Goal: Task Accomplishment & Management: Use online tool/utility

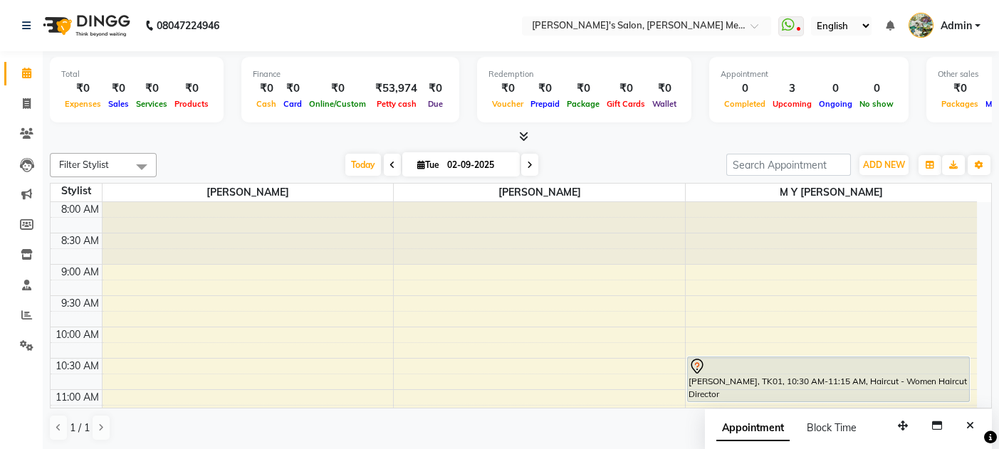
scroll to position [249, 0]
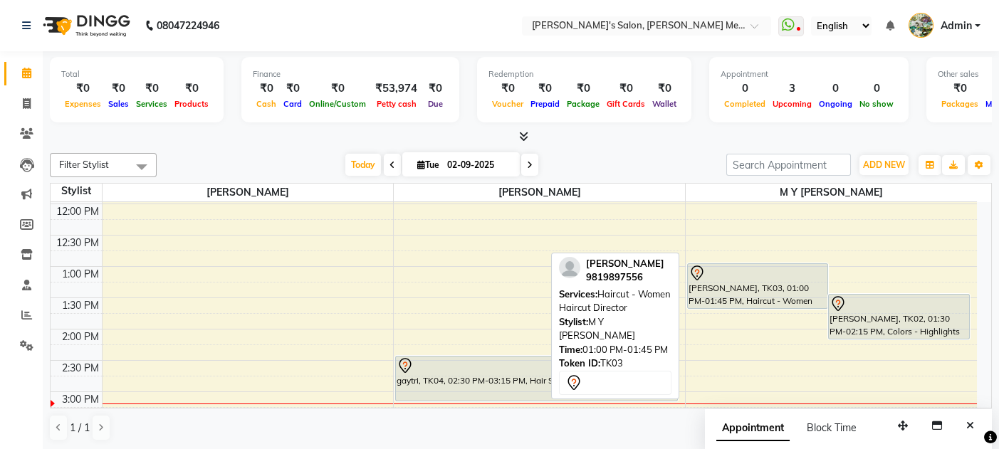
click at [734, 288] on div "[PERSON_NAME], TK03, 01:00 PM-01:45 PM, Haircut - Women Haircut Director" at bounding box center [758, 286] width 140 height 44
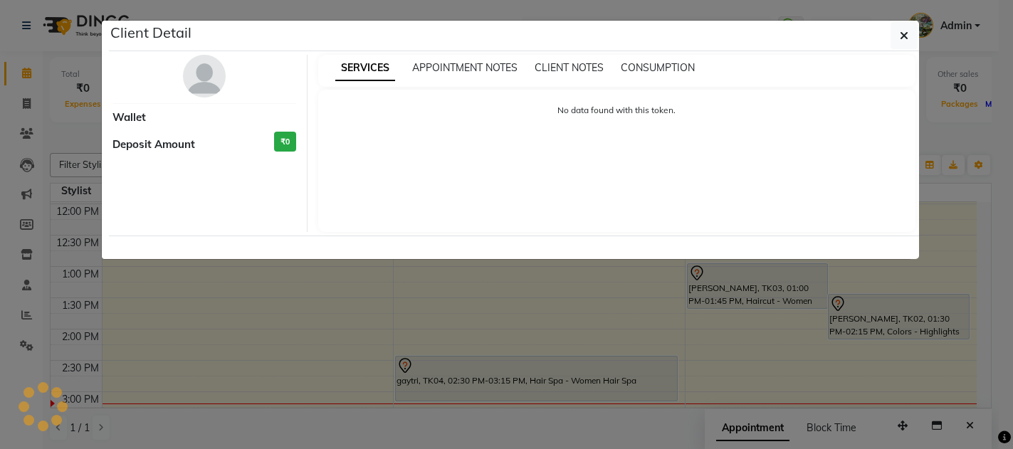
select select "7"
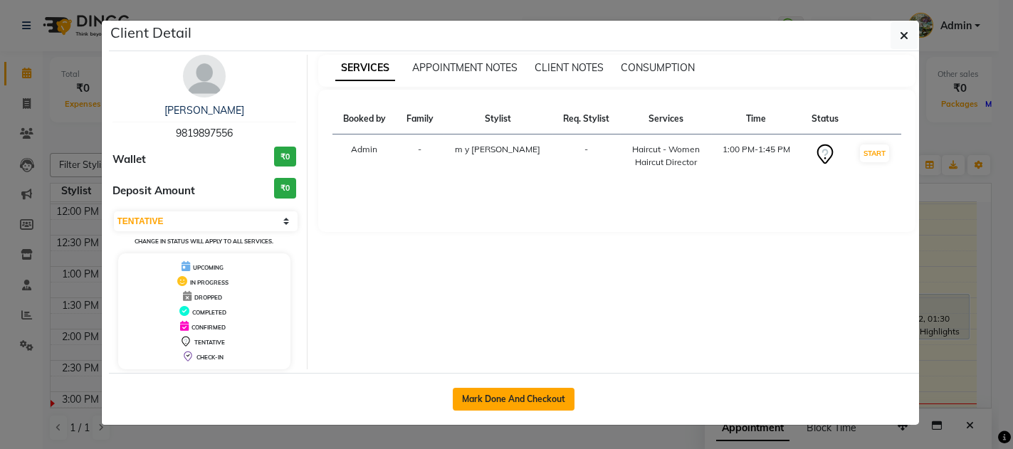
click at [488, 397] on button "Mark Done And Checkout" at bounding box center [514, 399] width 122 height 23
select select "582"
select select "service"
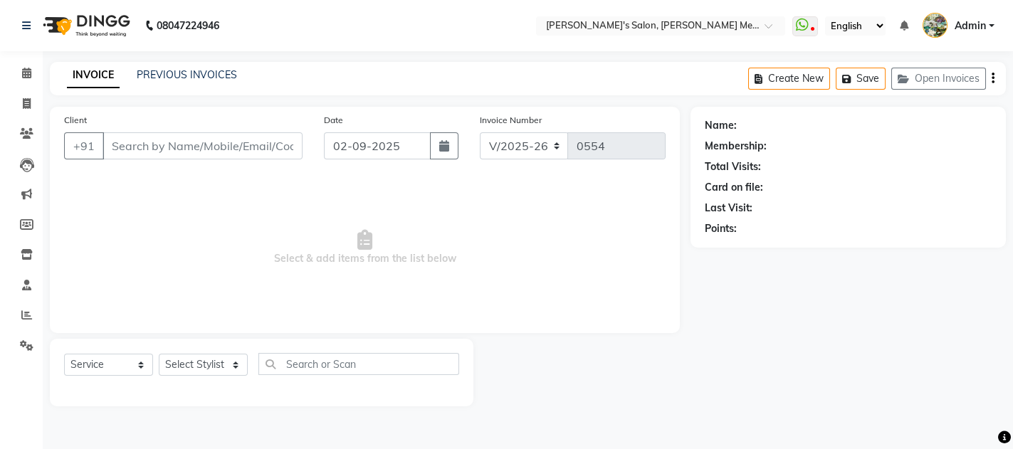
type input "9819897556"
select select "7819"
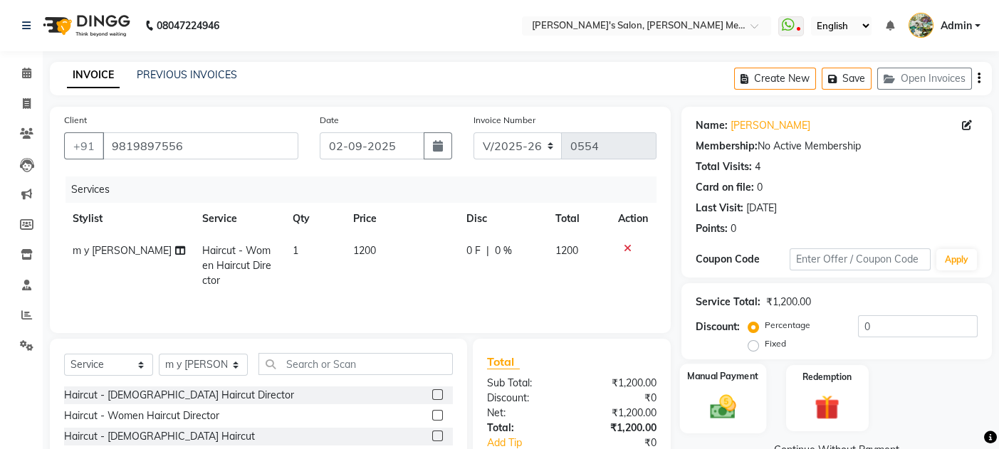
click at [750, 408] on div "Manual Payment" at bounding box center [723, 399] width 86 height 70
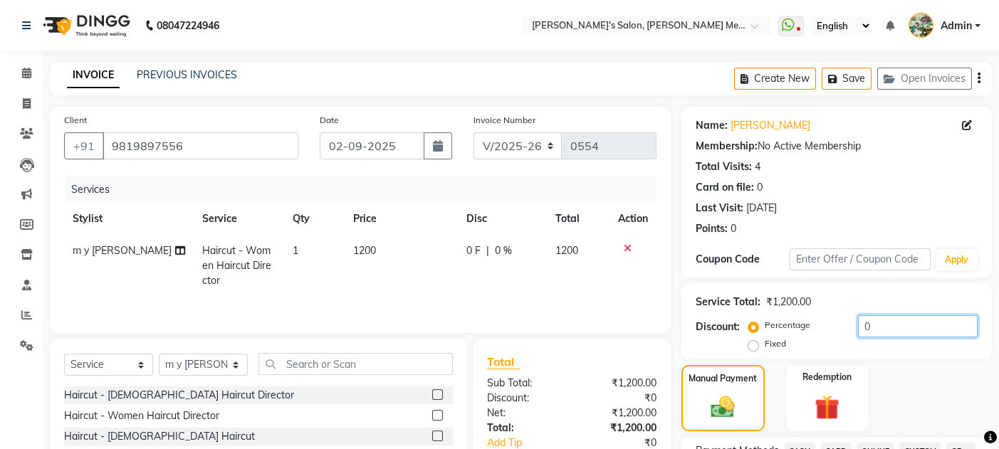
click at [883, 328] on input "0" at bounding box center [918, 326] width 120 height 22
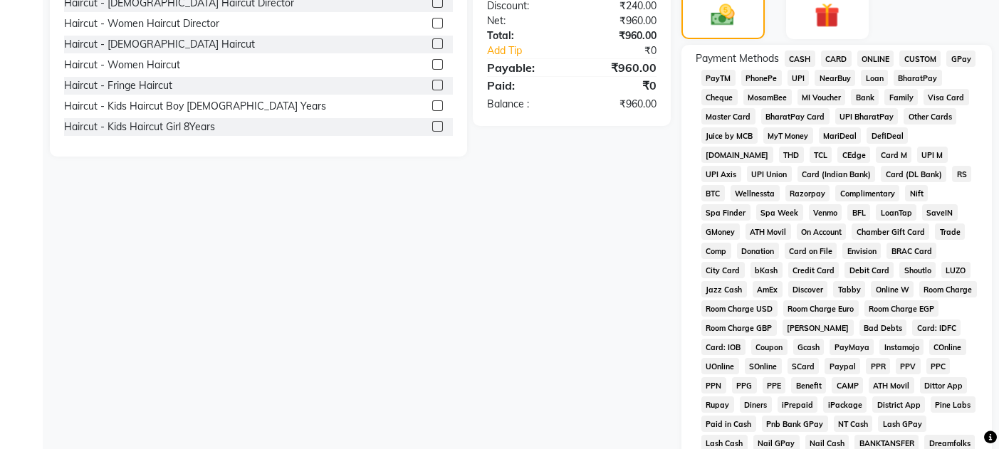
type input "20"
click at [798, 54] on span "CASH" at bounding box center [800, 59] width 31 height 16
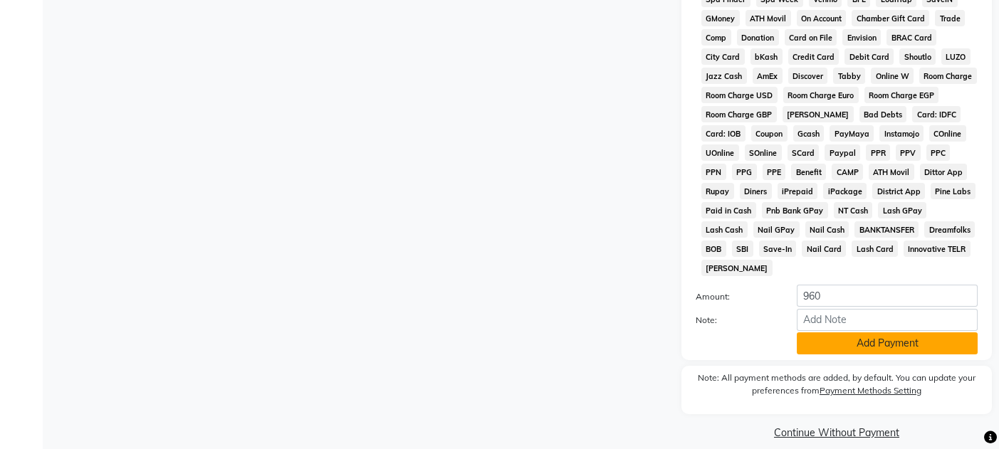
click at [868, 333] on button "Add Payment" at bounding box center [887, 344] width 181 height 22
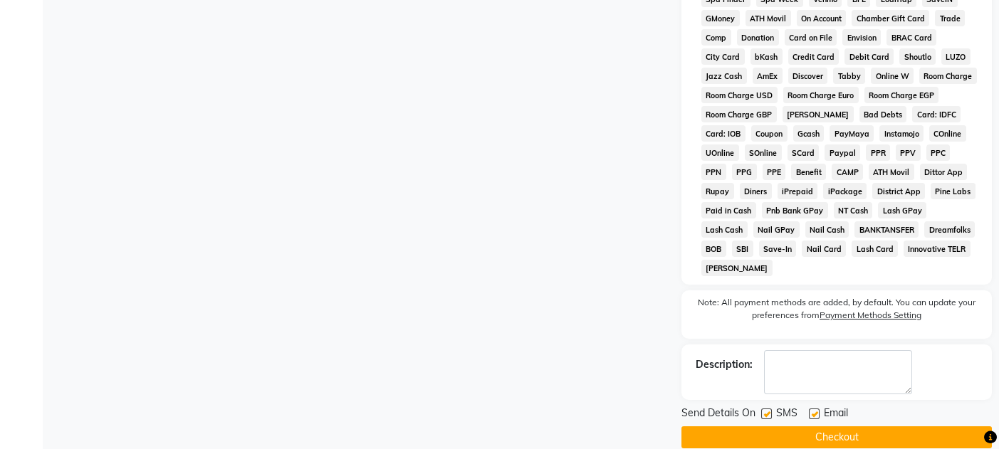
click at [811, 409] on label at bounding box center [814, 414] width 11 height 11
click at [811, 410] on input "checkbox" at bounding box center [813, 414] width 9 height 9
checkbox input "false"
click at [765, 409] on label at bounding box center [766, 414] width 11 height 11
click at [765, 410] on input "checkbox" at bounding box center [765, 414] width 9 height 9
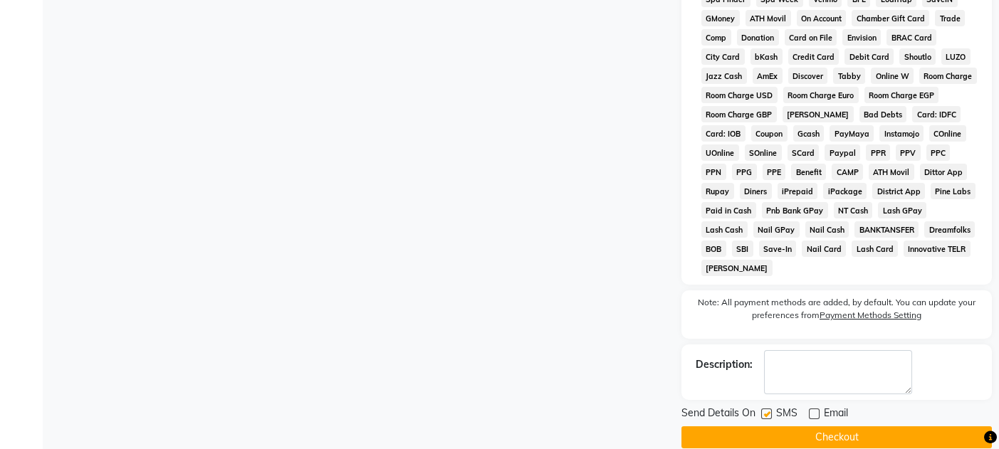
checkbox input "false"
click at [780, 427] on button "Checkout" at bounding box center [836, 438] width 310 height 22
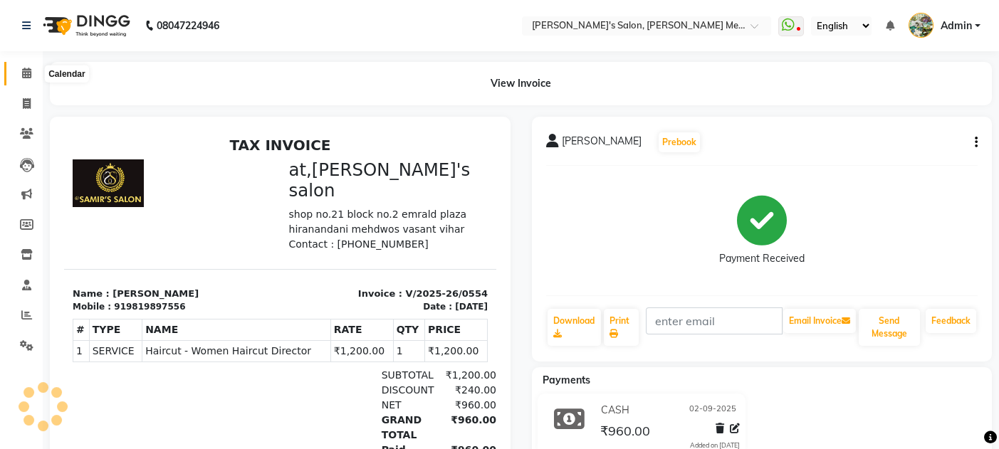
click at [22, 70] on icon at bounding box center [26, 73] width 9 height 11
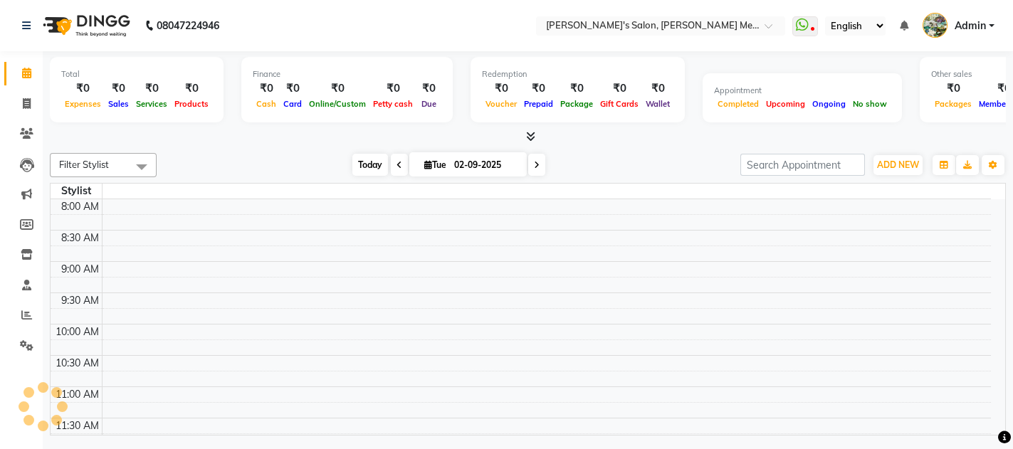
click at [362, 163] on span "Today" at bounding box center [370, 165] width 36 height 22
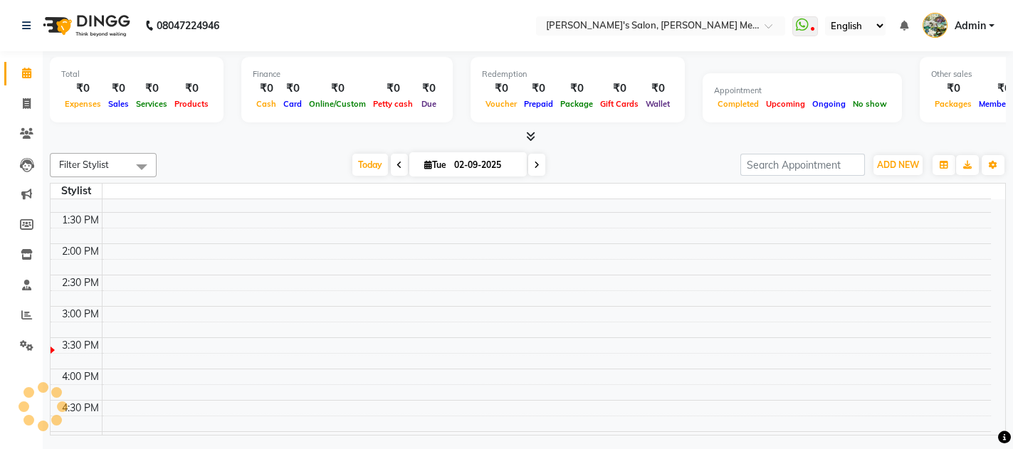
scroll to position [342, 0]
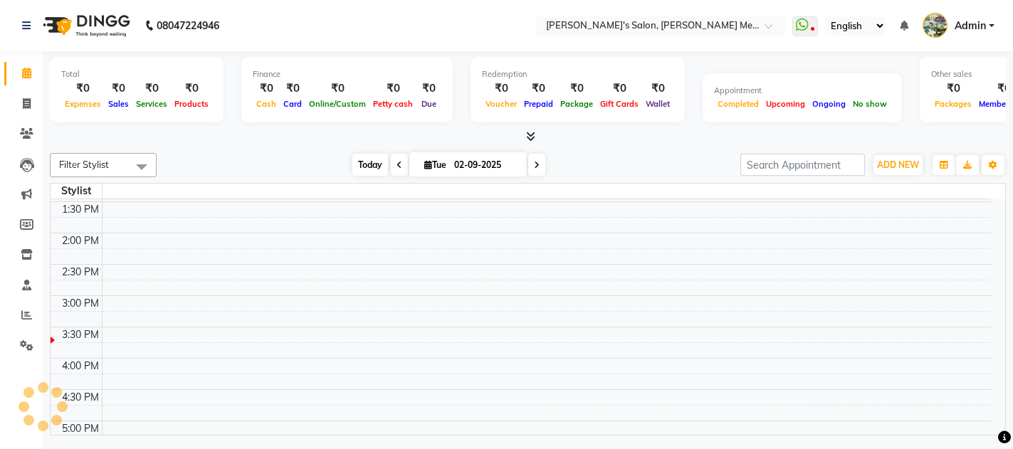
click at [360, 162] on span "Today" at bounding box center [370, 165] width 36 height 22
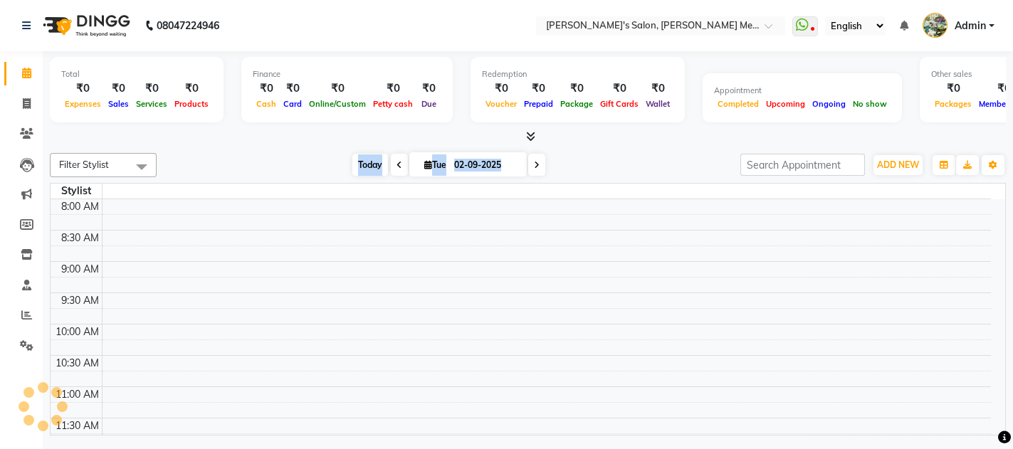
click at [360, 162] on span "Today" at bounding box center [370, 165] width 36 height 22
